Goal: Information Seeking & Learning: Learn about a topic

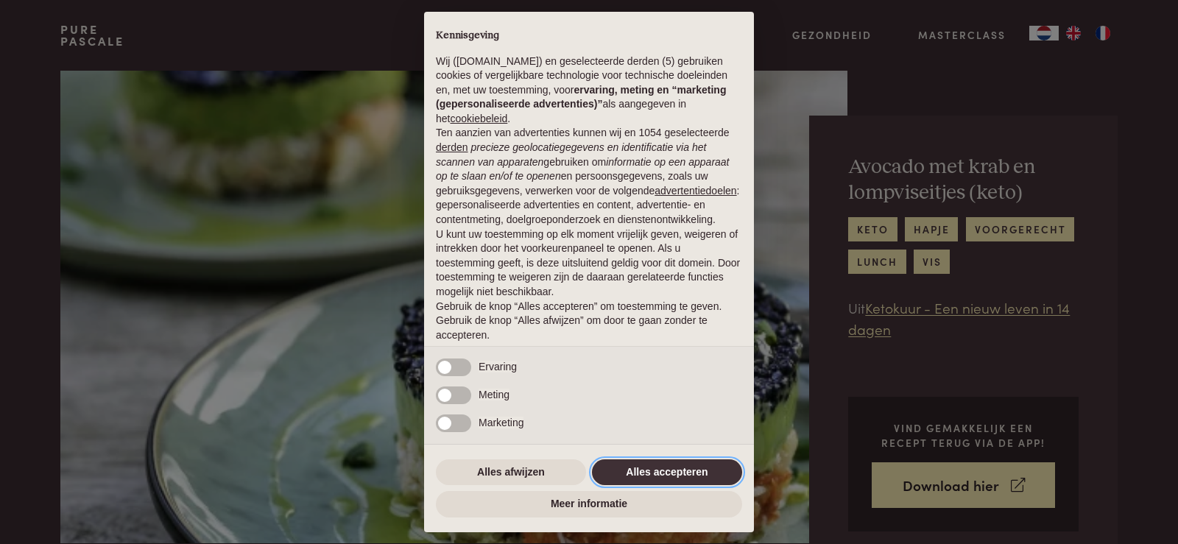
click at [656, 471] on button "Alles accepteren" at bounding box center [667, 472] width 150 height 27
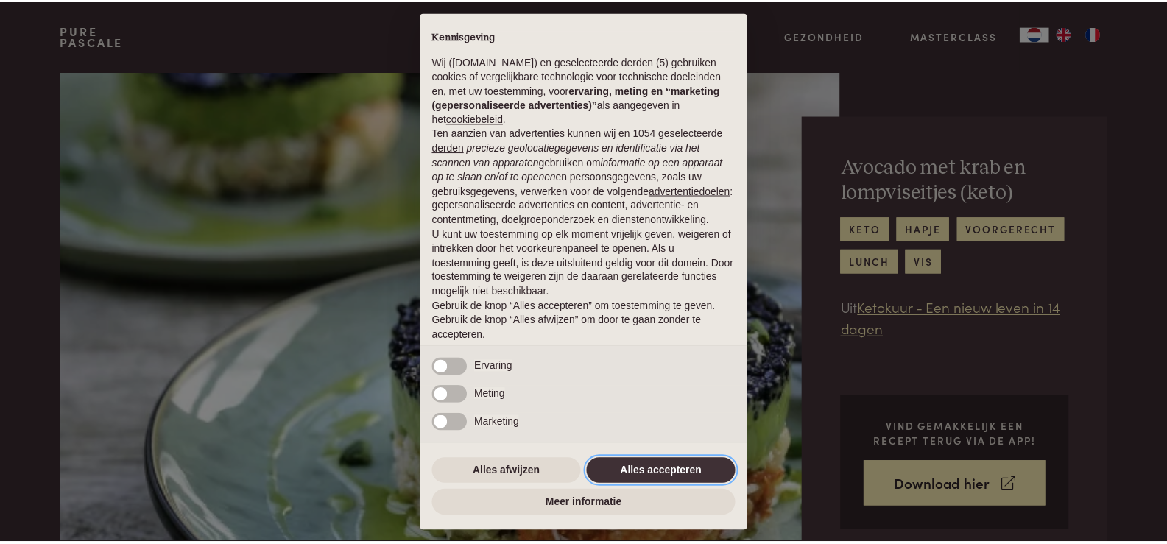
scroll to position [48, 0]
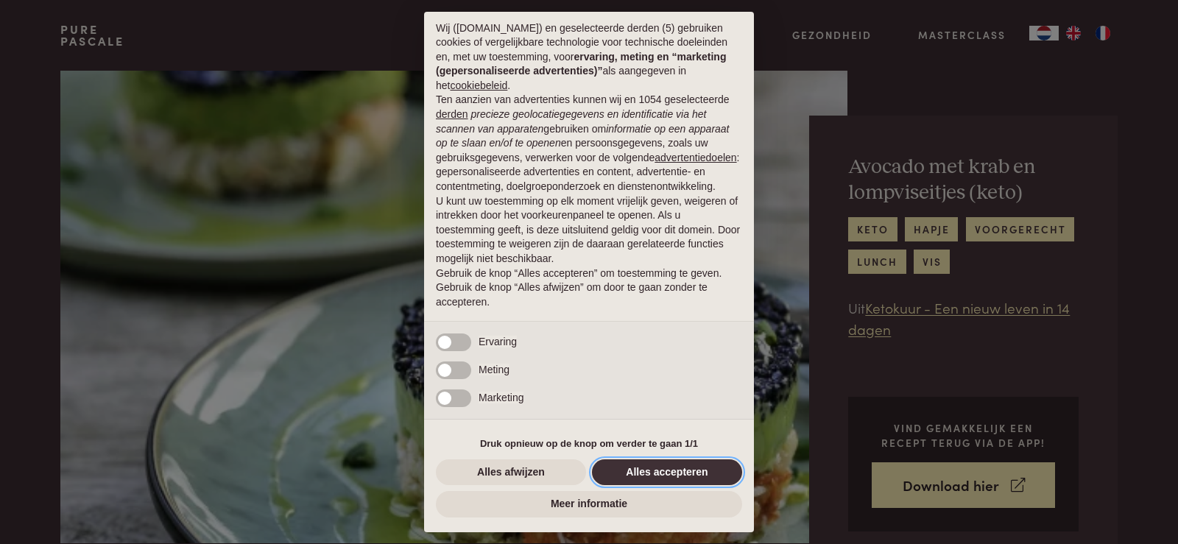
click at [665, 468] on button "Alles accepteren" at bounding box center [667, 472] width 150 height 27
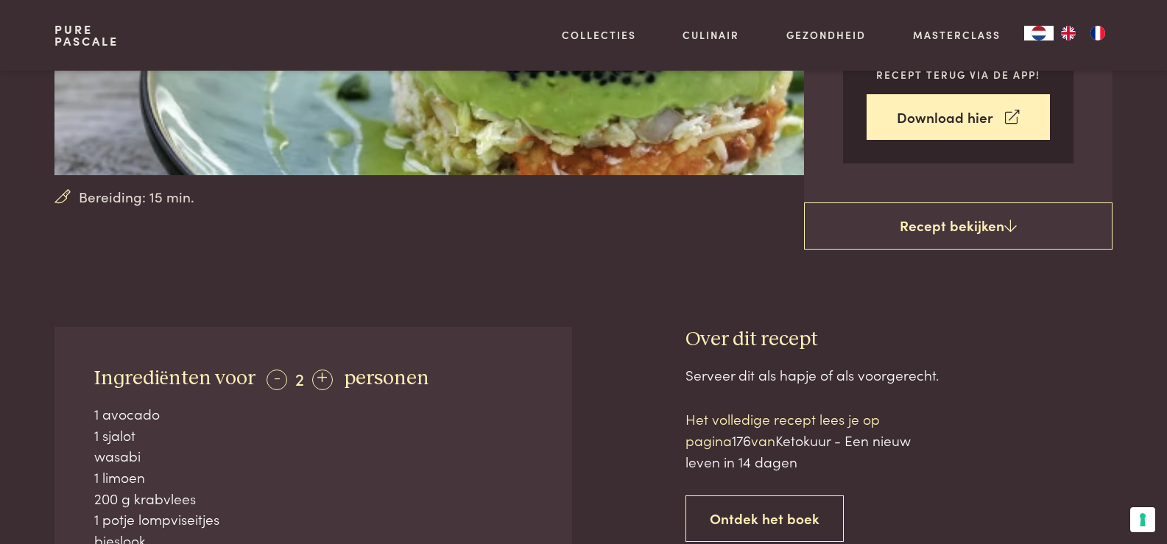
scroll to position [295, 0]
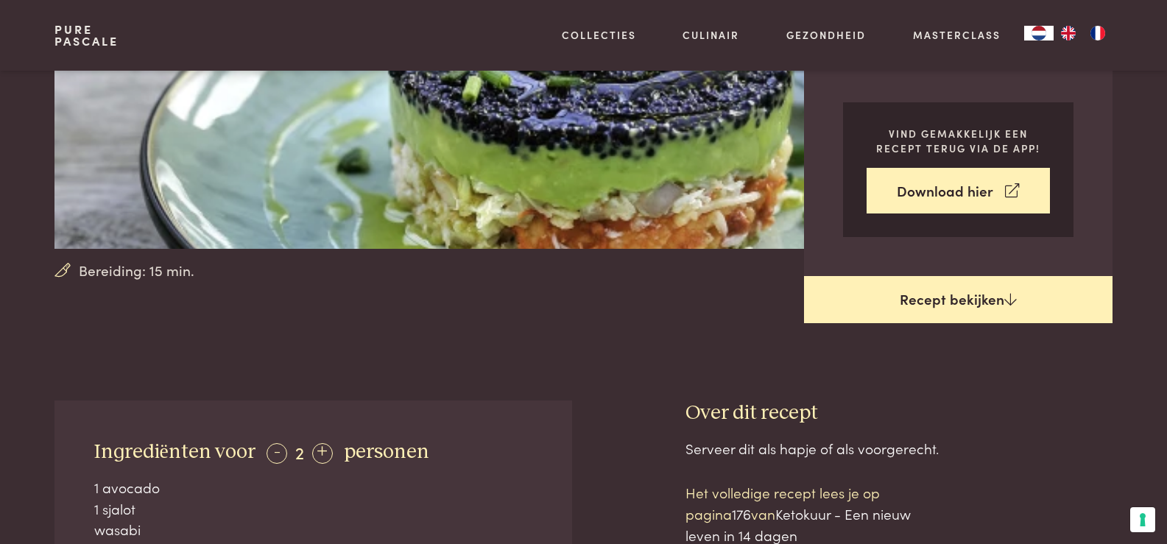
click at [945, 297] on link "Recept bekijken" at bounding box center [958, 299] width 309 height 47
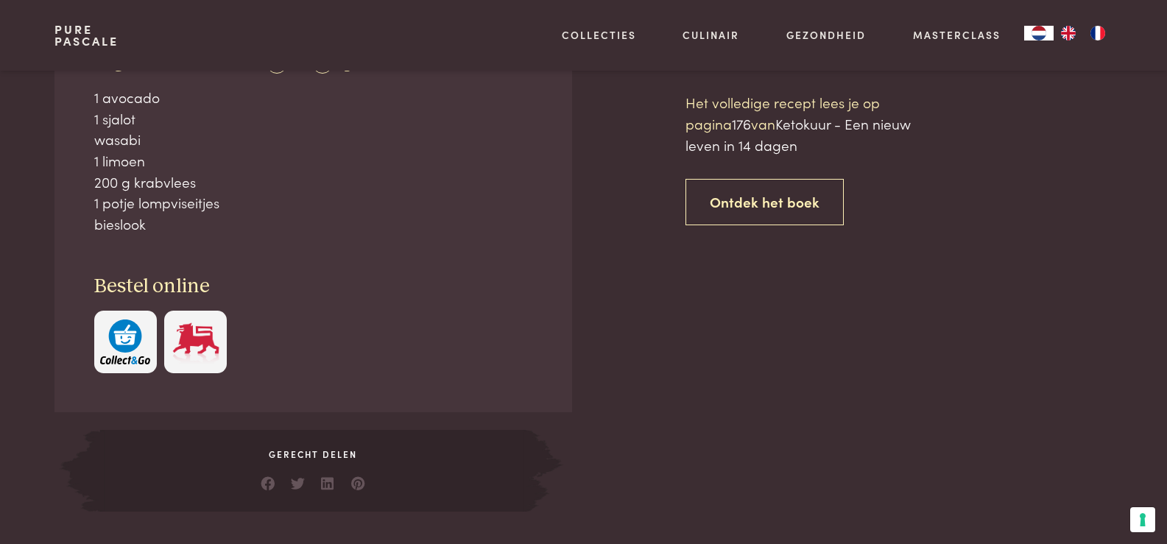
scroll to position [695, 0]
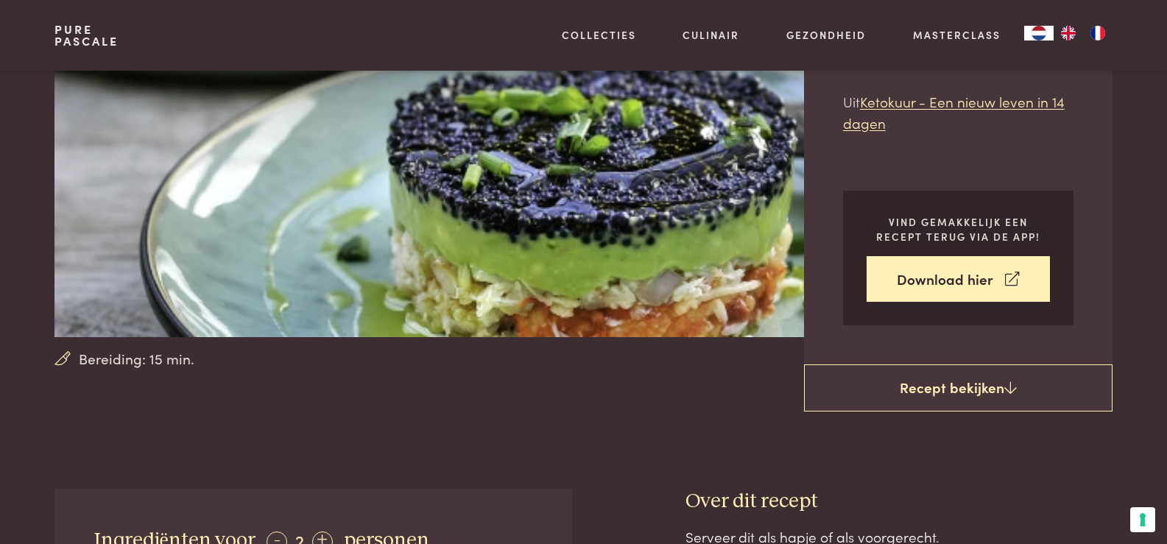
scroll to position [180, 0]
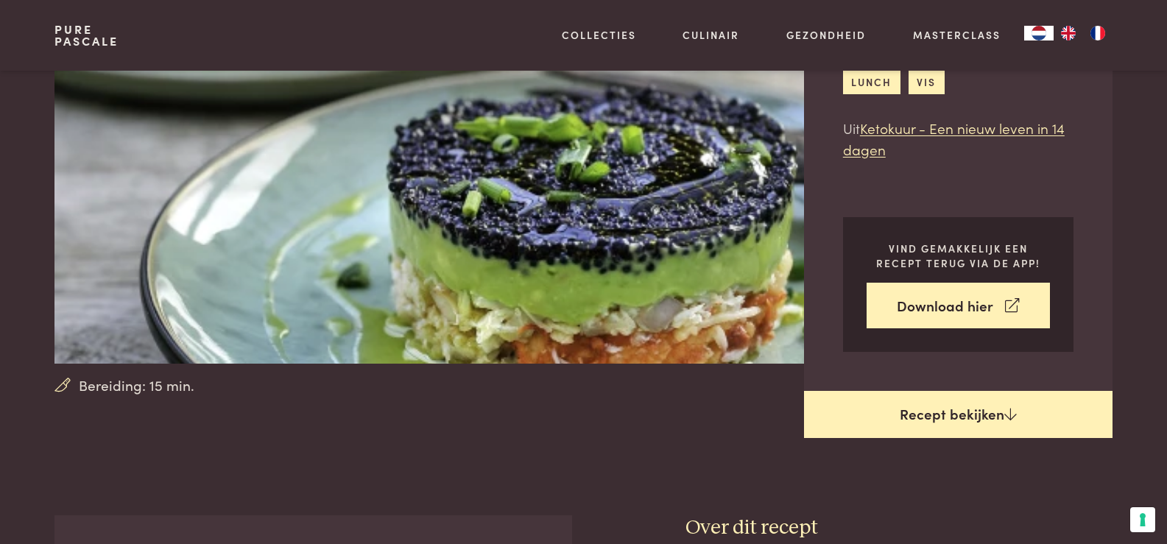
click at [955, 414] on link "Recept bekijken" at bounding box center [958, 414] width 309 height 47
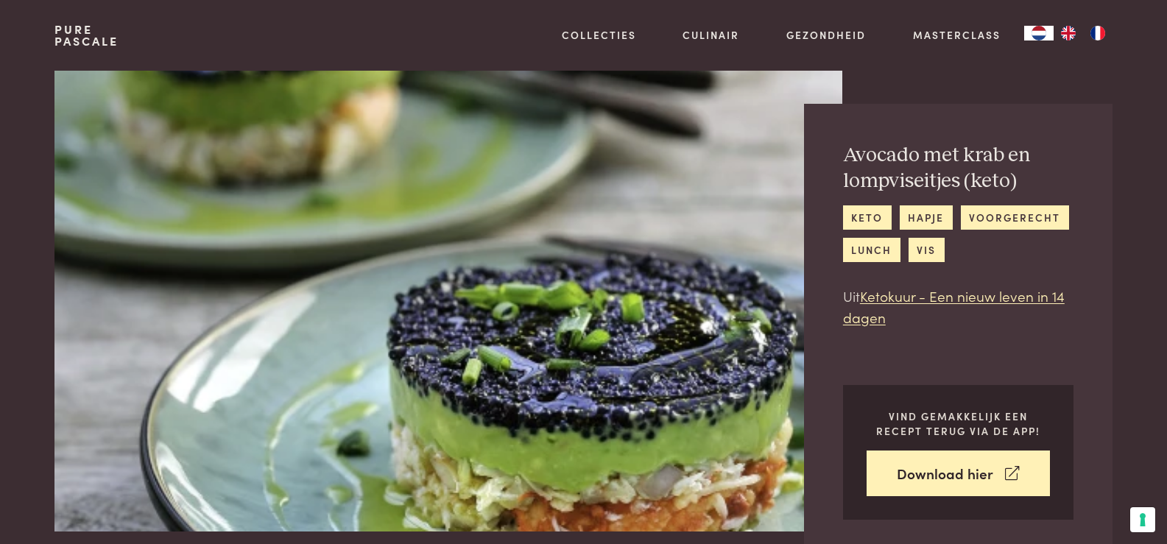
scroll to position [0, 0]
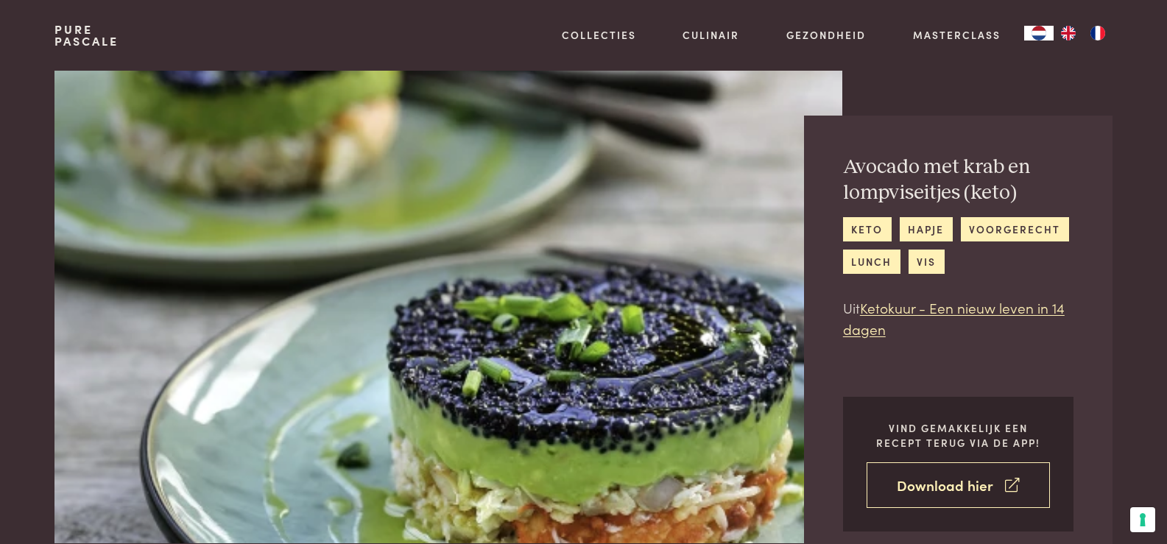
click at [959, 482] on link "Download hier" at bounding box center [958, 485] width 183 height 46
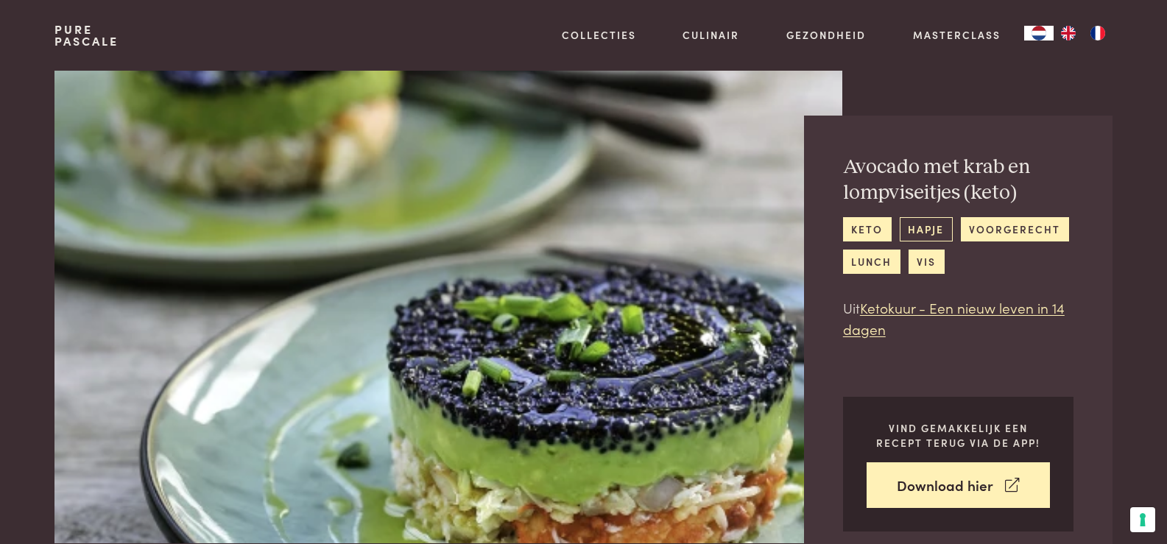
click at [921, 230] on link "hapje" at bounding box center [926, 229] width 53 height 24
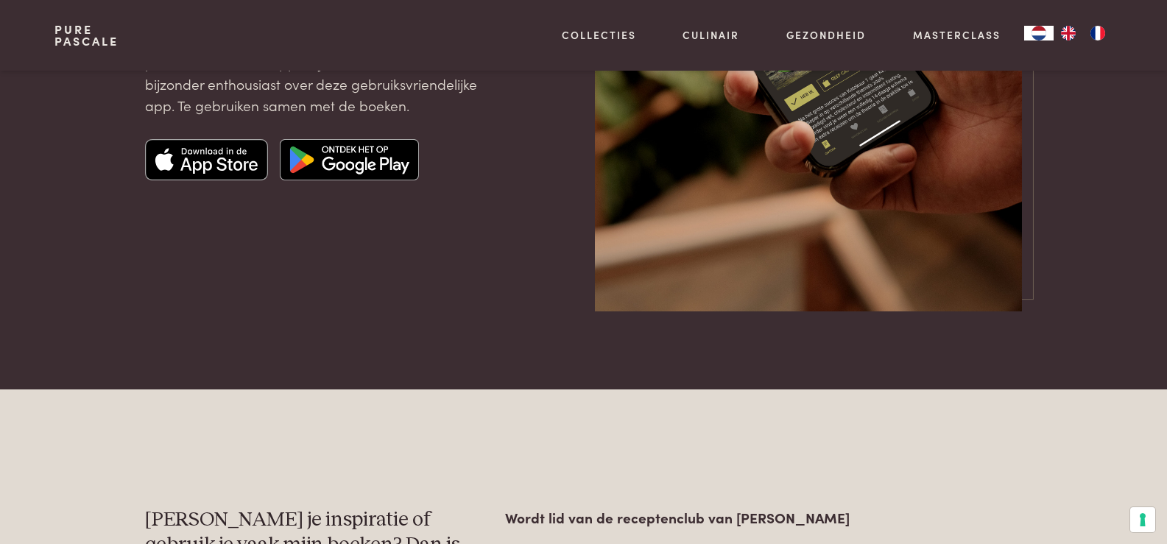
scroll to position [221, 0]
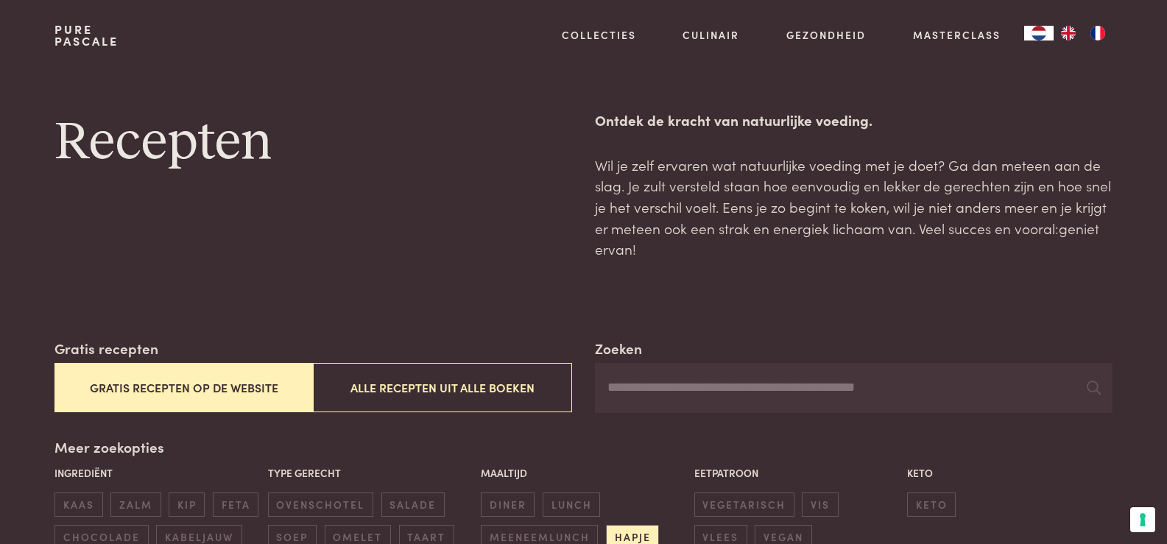
click at [180, 387] on button "Gratis recepten op de website" at bounding box center [183, 387] width 258 height 49
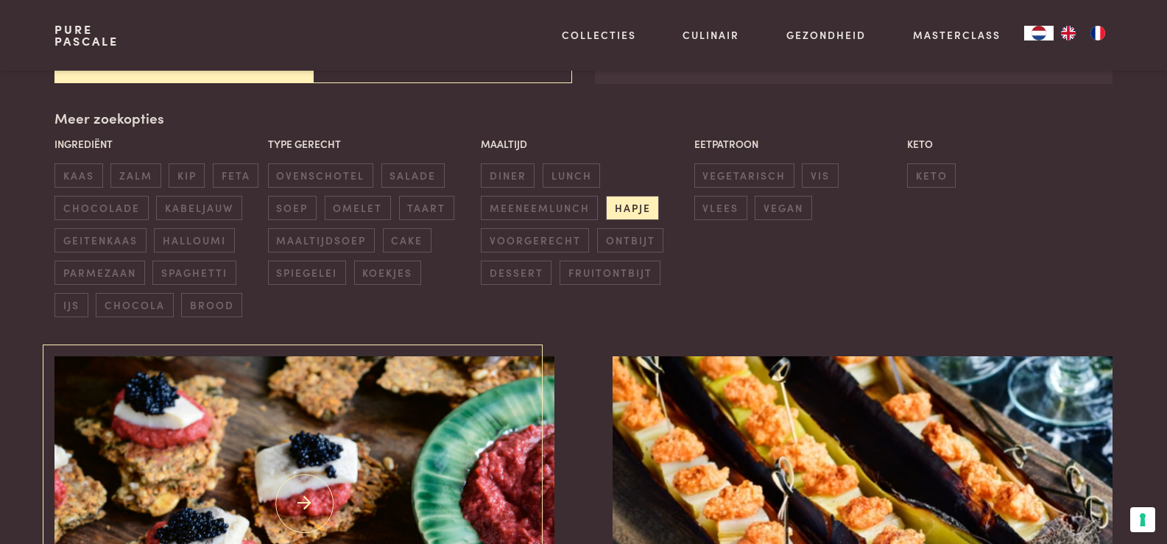
scroll to position [338, 0]
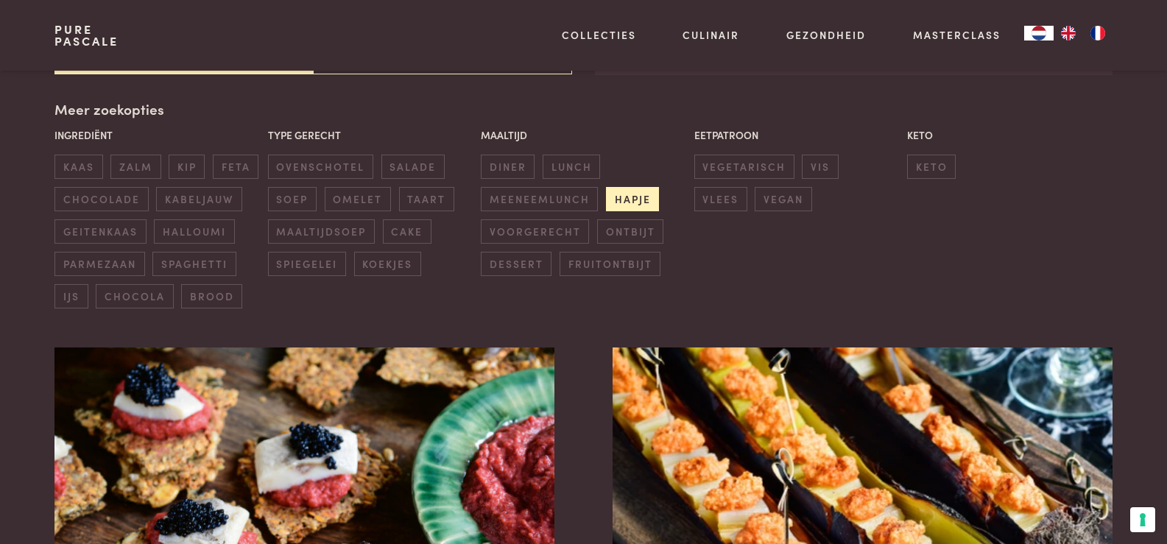
click at [641, 197] on span "hapje" at bounding box center [632, 199] width 53 height 24
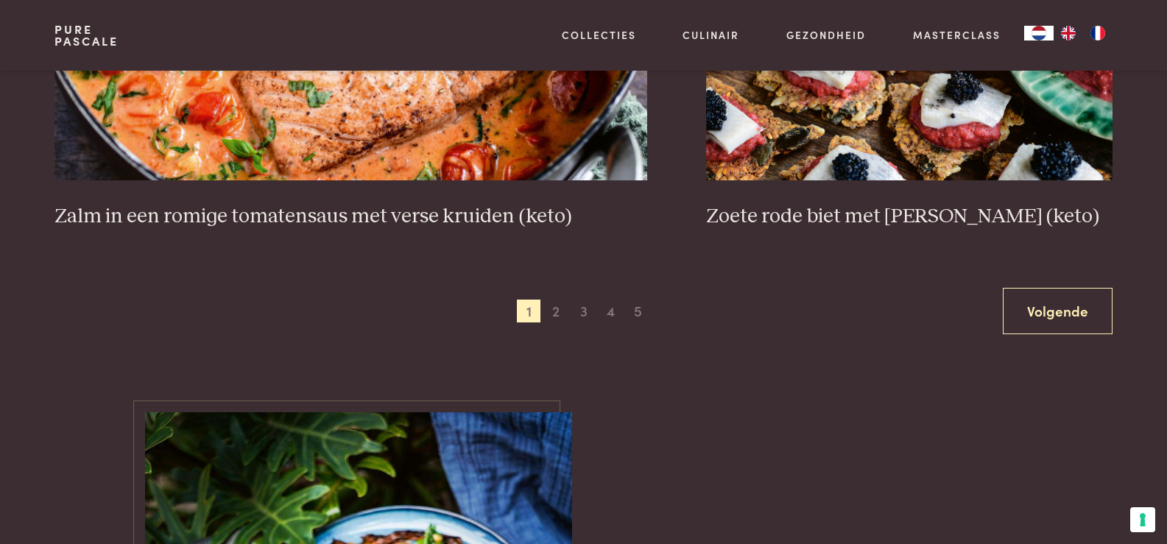
scroll to position [2841, 0]
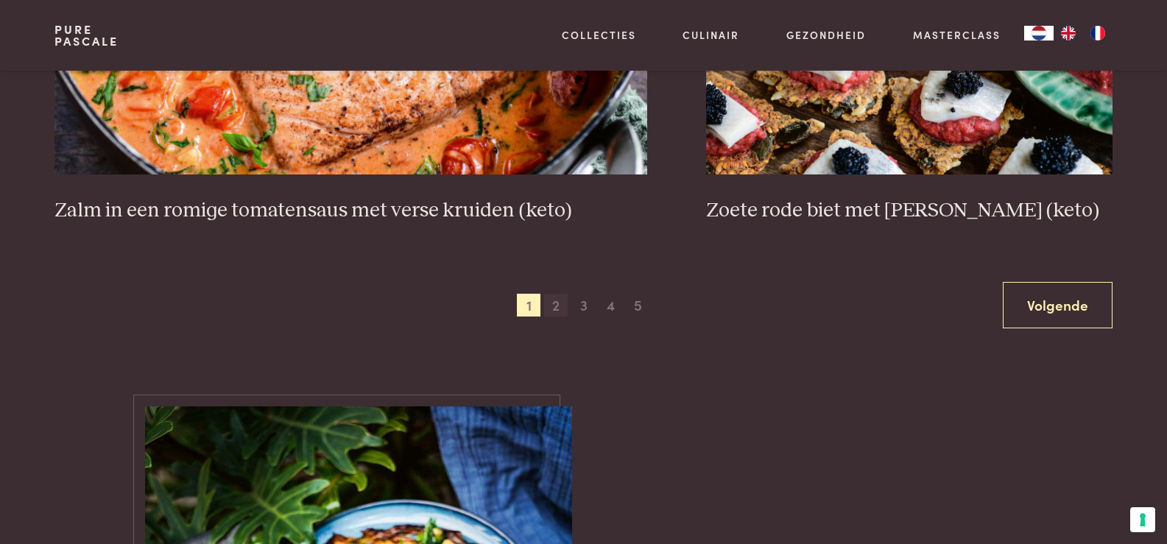
click at [557, 303] on span "2" at bounding box center [556, 306] width 24 height 24
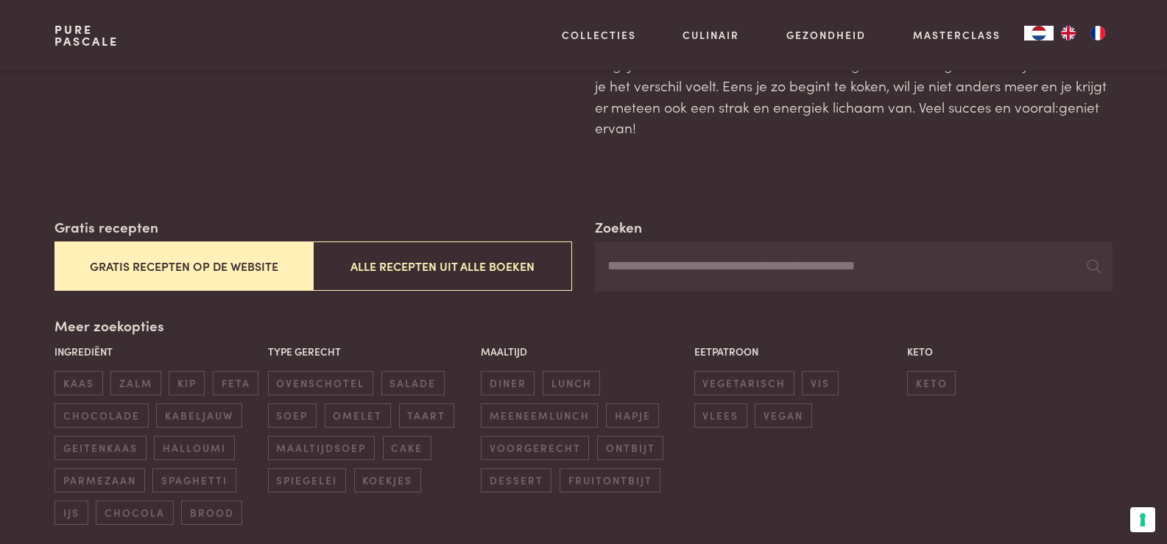
scroll to position [147, 0]
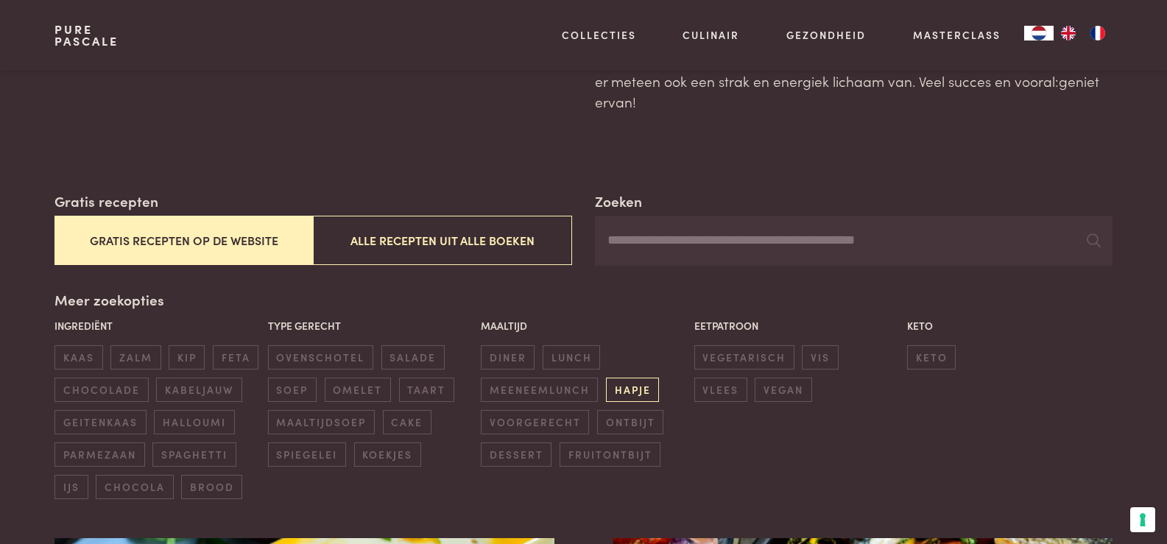
click at [622, 392] on span "hapje" at bounding box center [632, 390] width 53 height 24
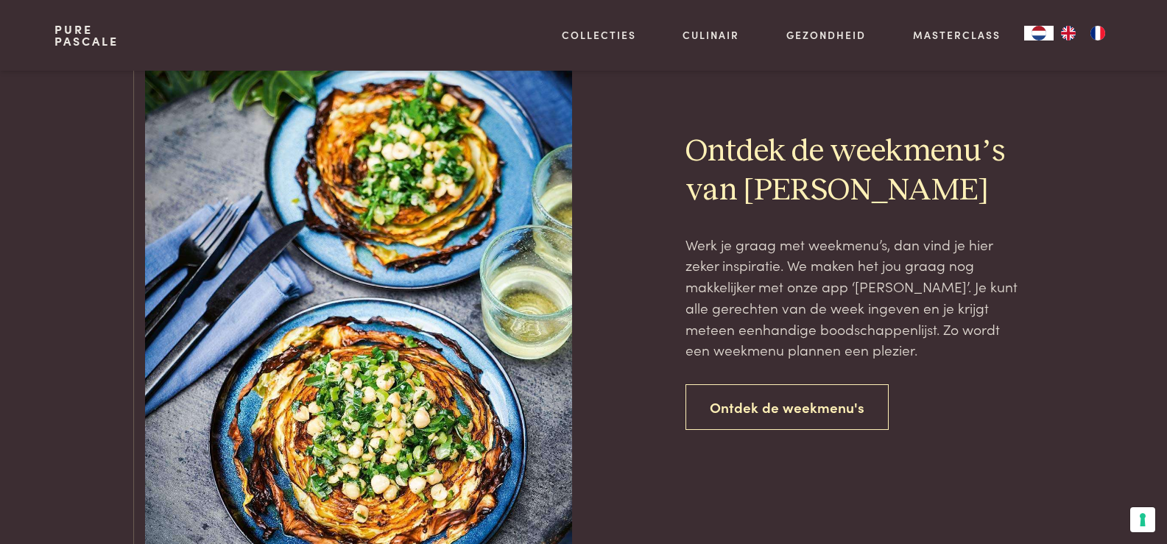
scroll to position [2032, 0]
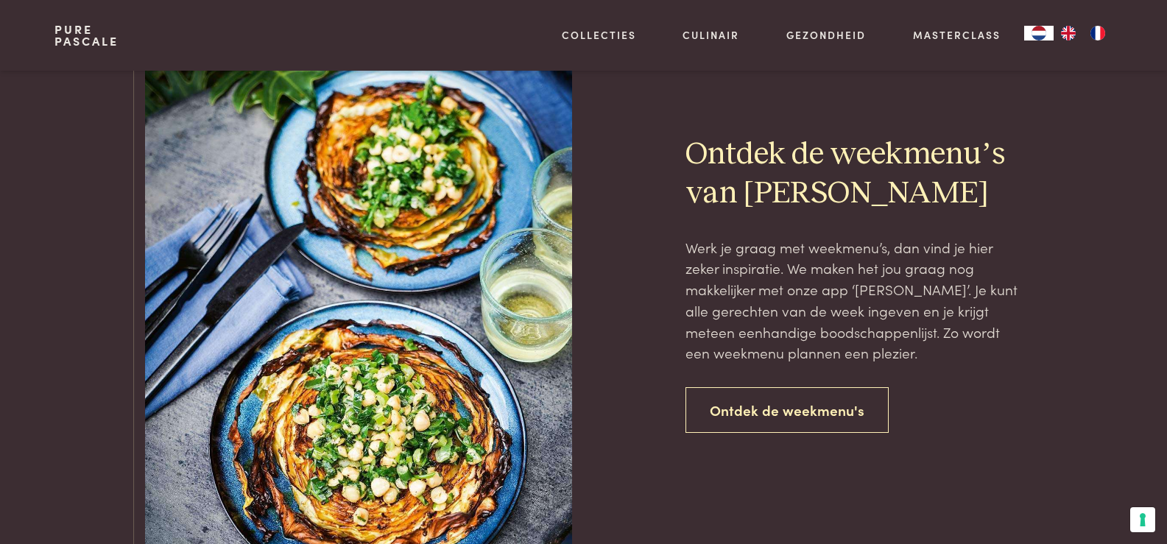
scroll to position [182, 0]
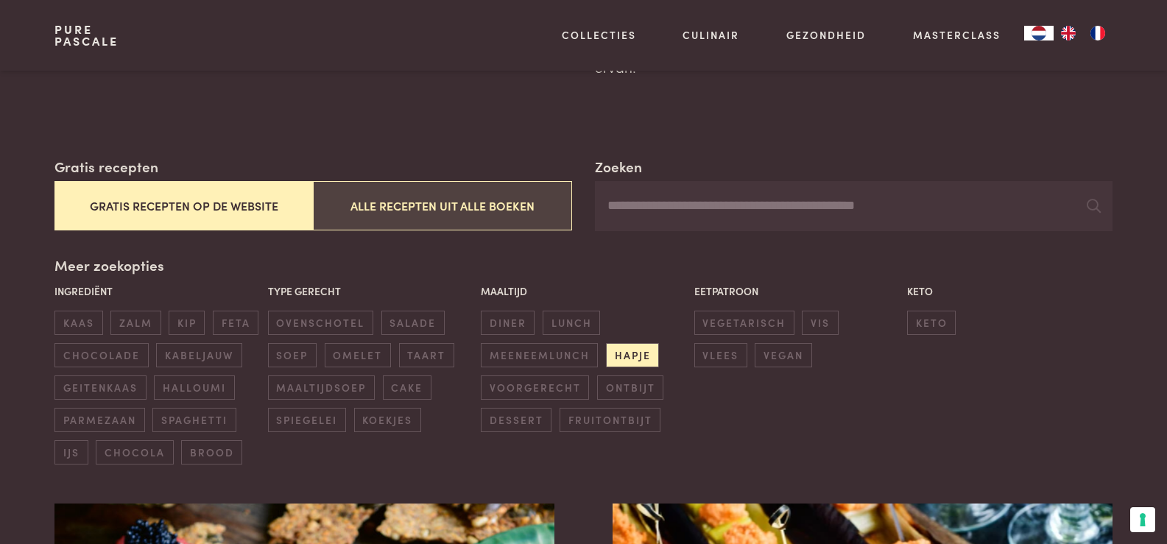
click at [443, 202] on button "Alle recepten uit alle boeken" at bounding box center [442, 205] width 258 height 49
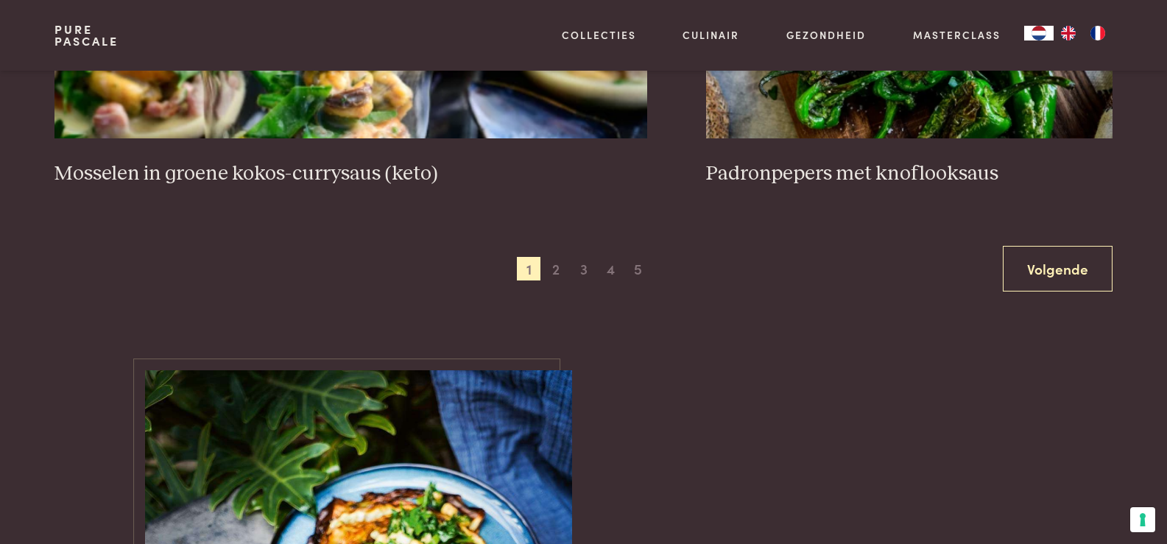
scroll to position [2915, 0]
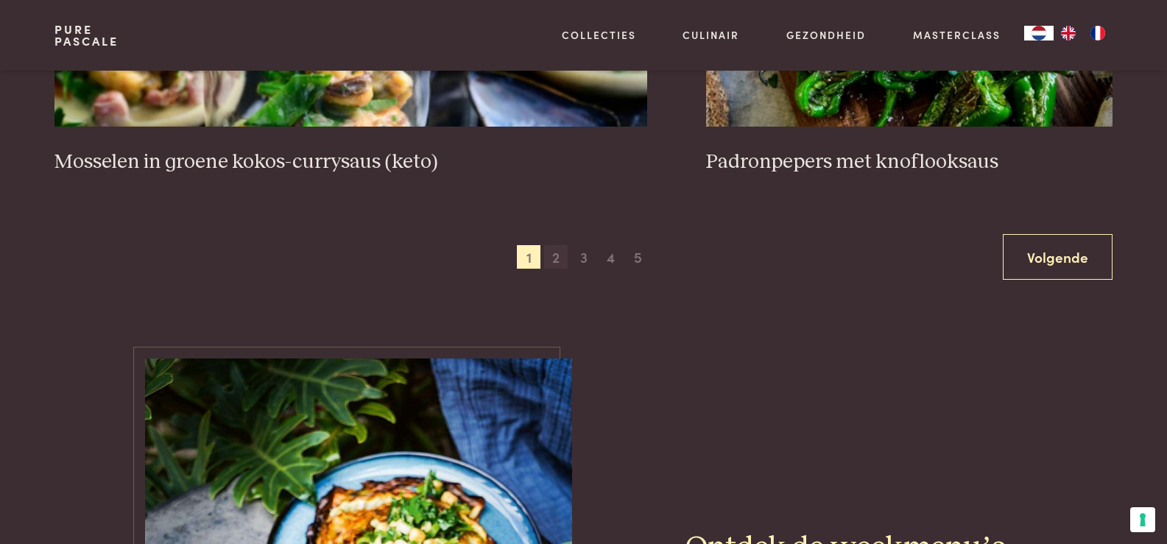
click at [559, 256] on span "2" at bounding box center [556, 257] width 24 height 24
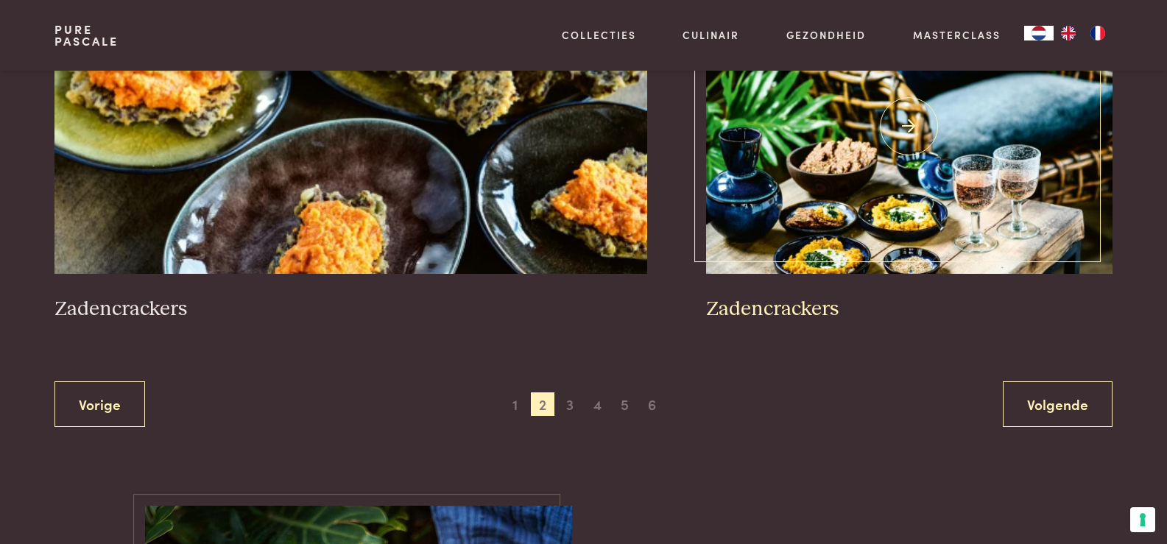
scroll to position [2841, 0]
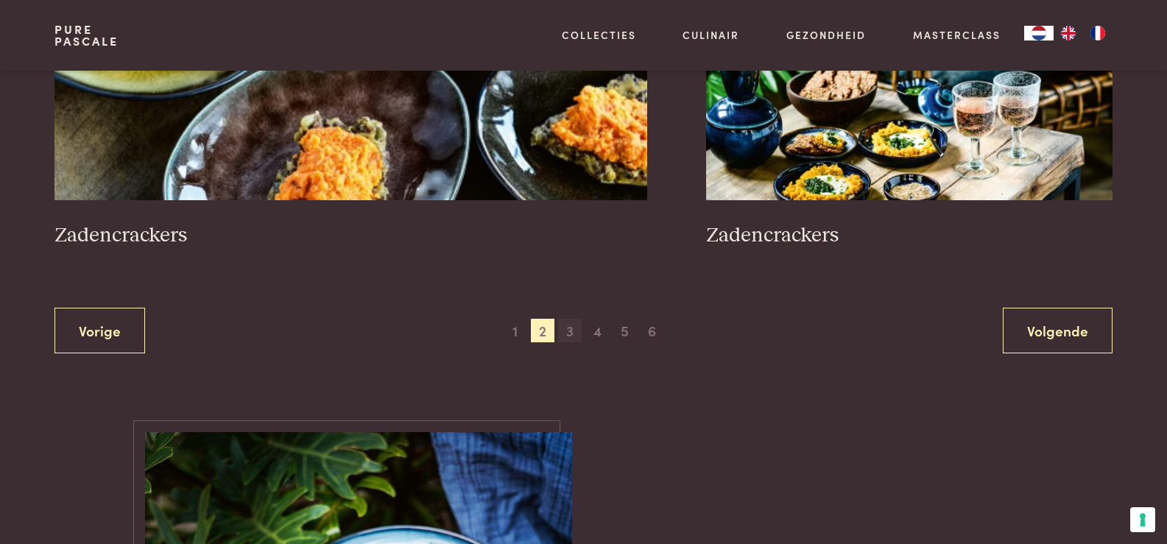
click at [571, 332] on span "3" at bounding box center [570, 331] width 24 height 24
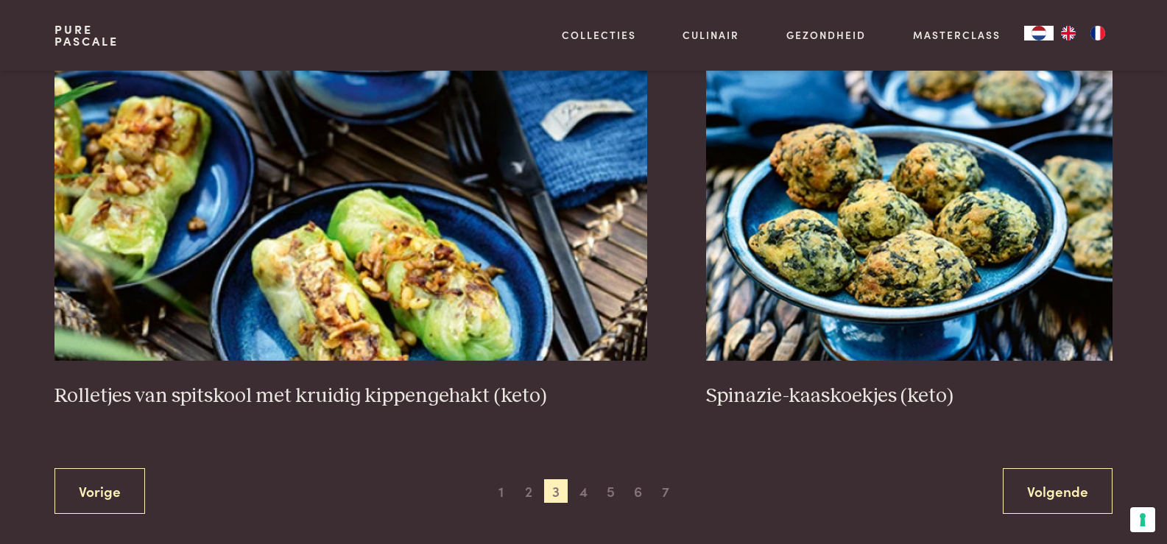
scroll to position [2694, 0]
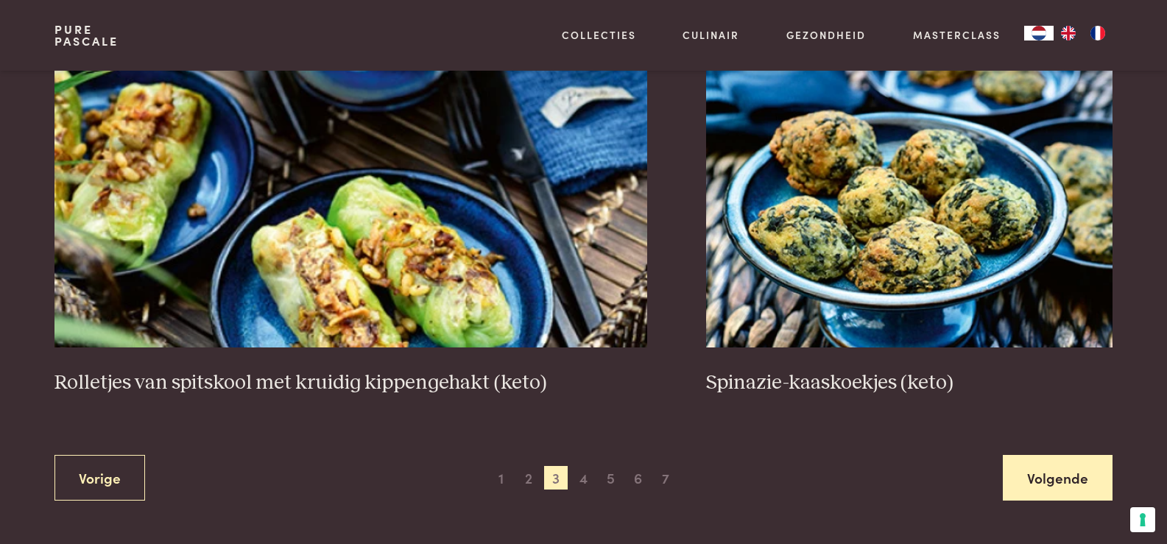
click at [1055, 486] on link "Volgende" at bounding box center [1058, 478] width 110 height 46
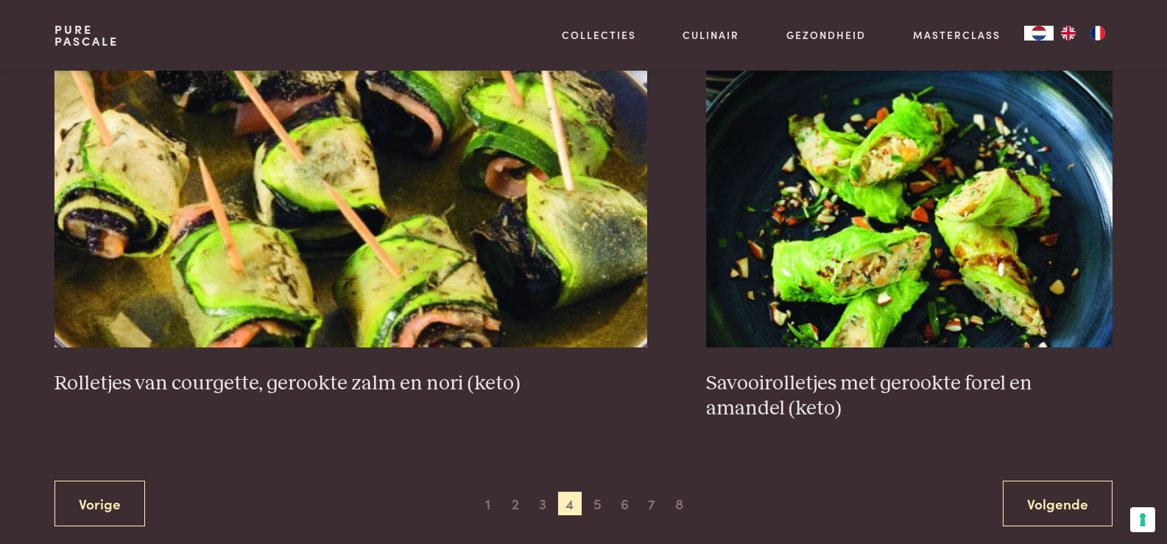
scroll to position [2694, 0]
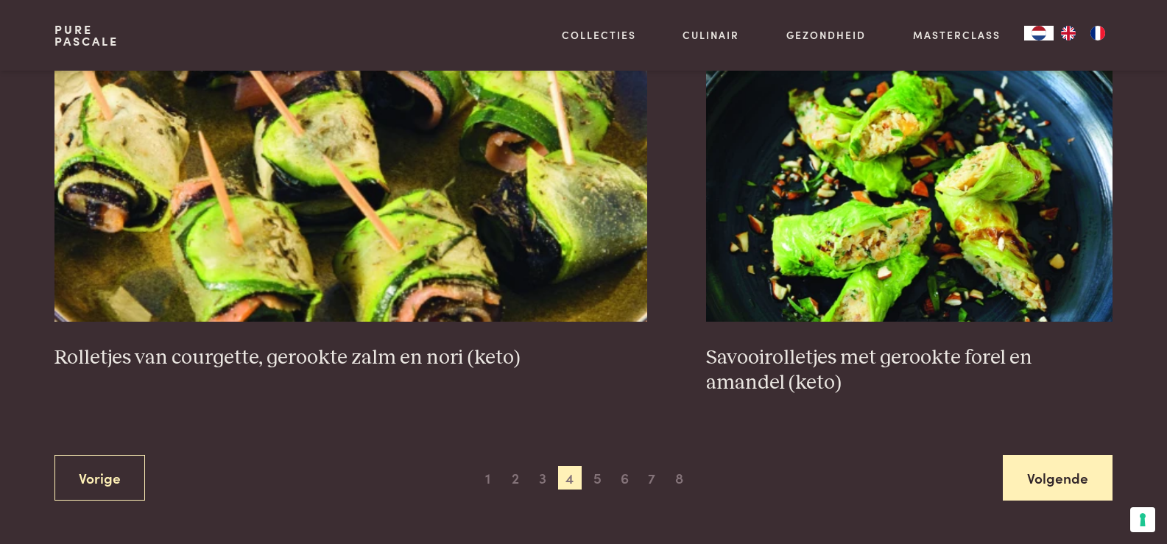
click at [1039, 473] on link "Volgende" at bounding box center [1058, 478] width 110 height 46
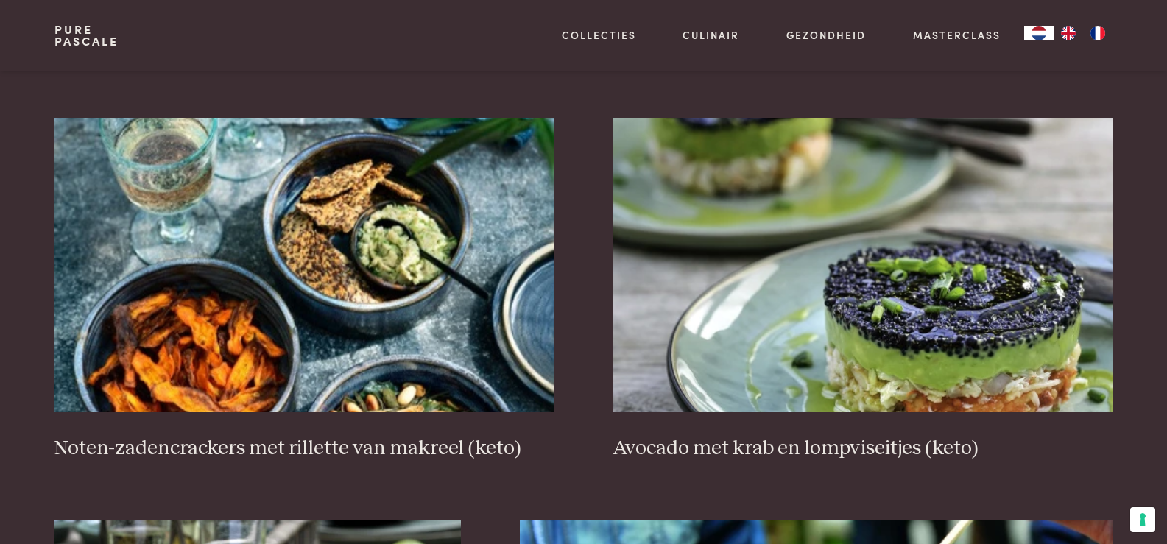
scroll to position [1811, 0]
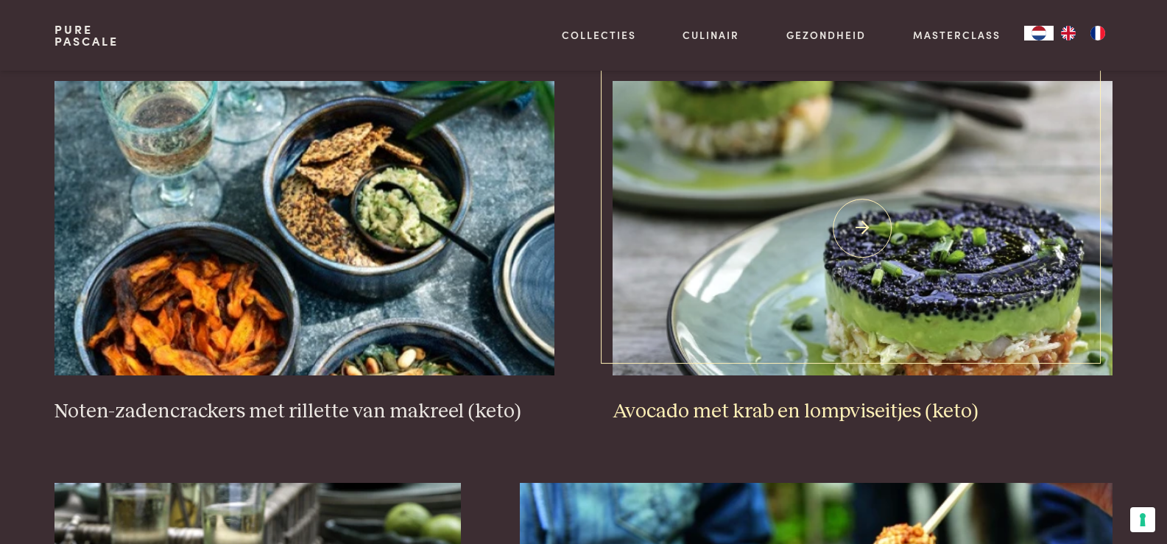
click at [844, 290] on img at bounding box center [862, 228] width 499 height 295
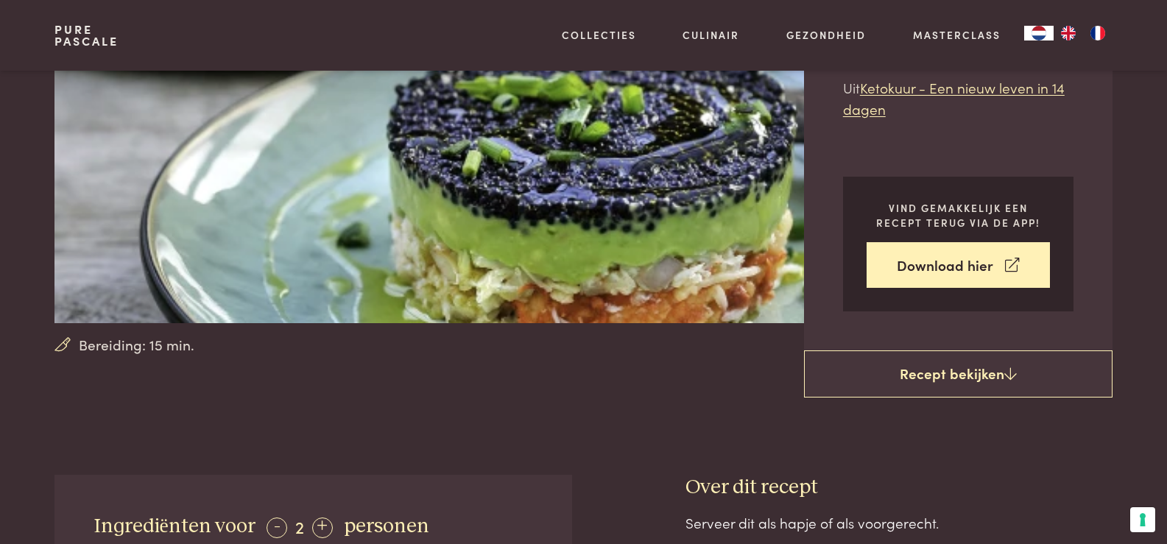
scroll to position [221, 0]
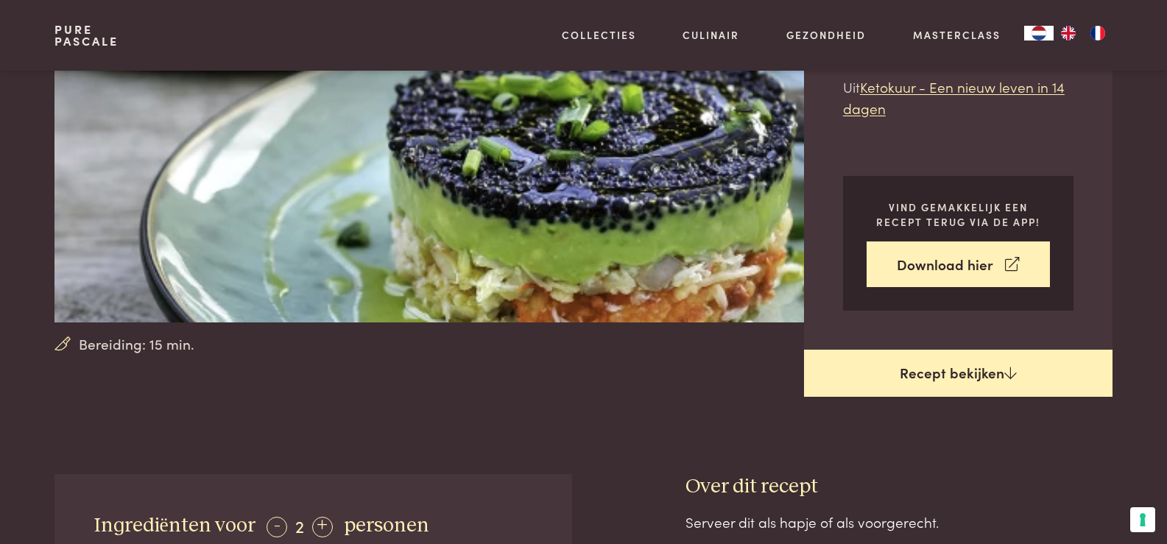
click at [994, 375] on link "Recept bekijken" at bounding box center [958, 373] width 309 height 47
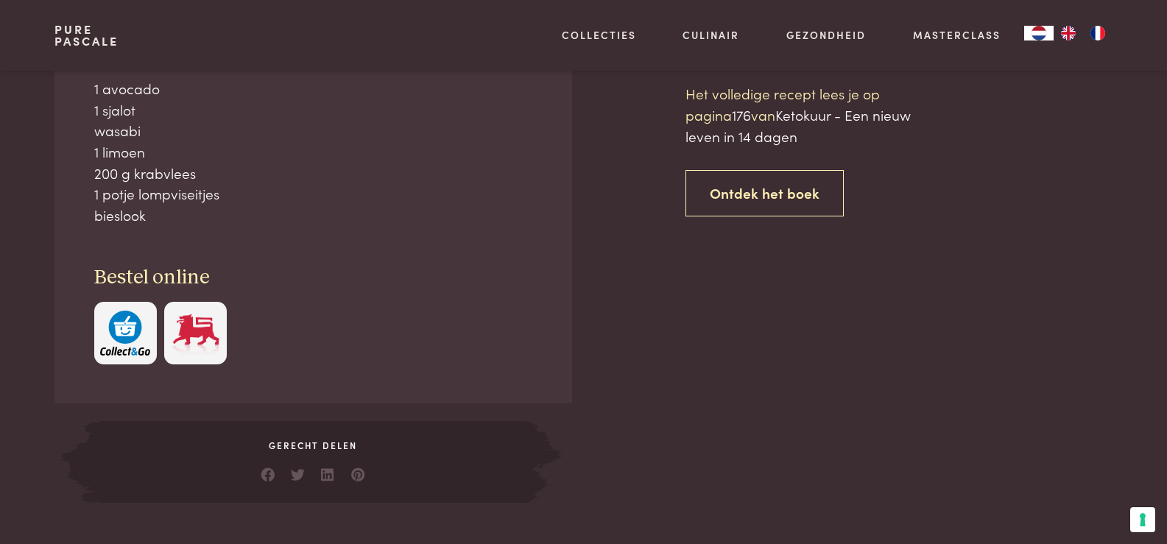
scroll to position [695, 0]
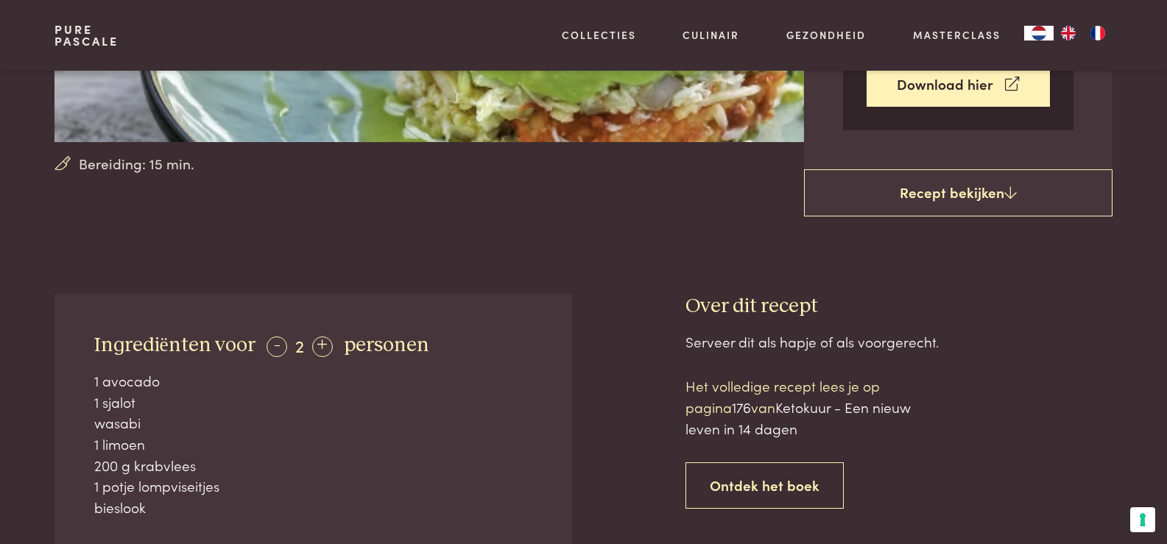
scroll to position [401, 0]
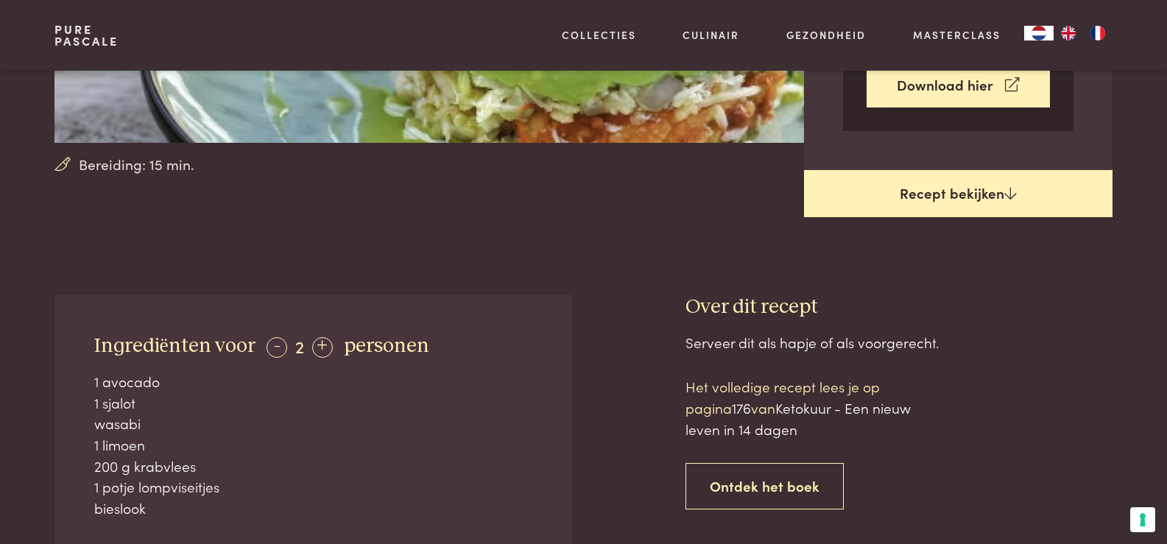
click at [956, 194] on link "Recept bekijken" at bounding box center [958, 193] width 309 height 47
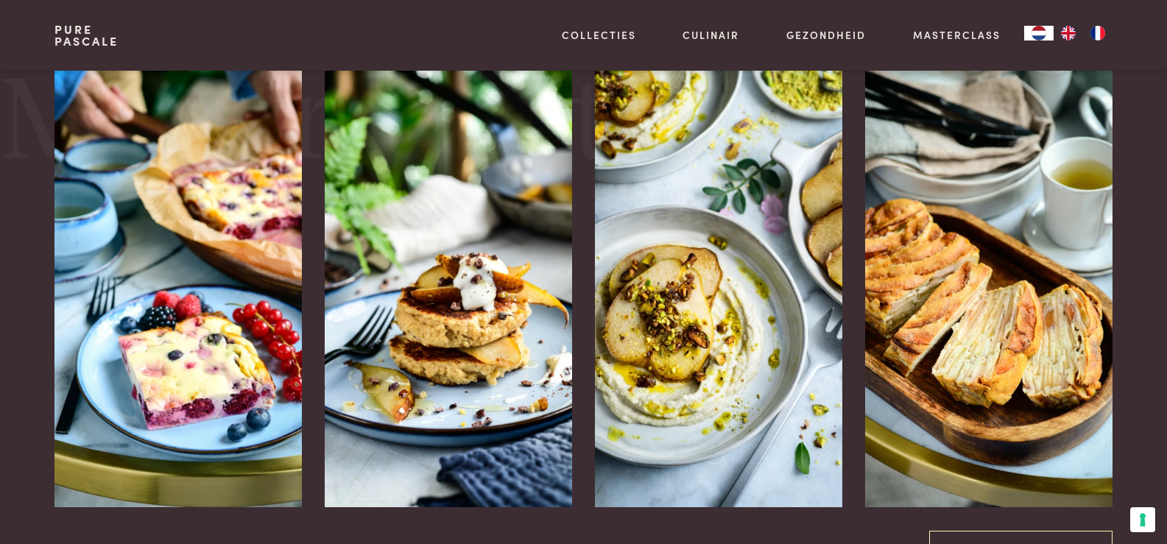
scroll to position [2020, 0]
